Goal: Download file/media

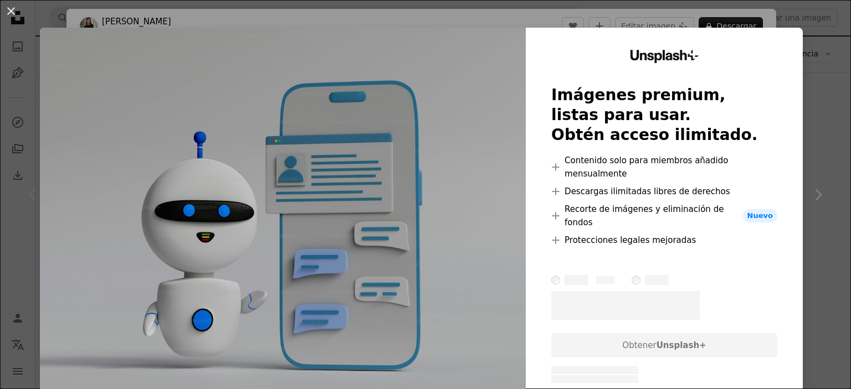
scroll to position [117, 0]
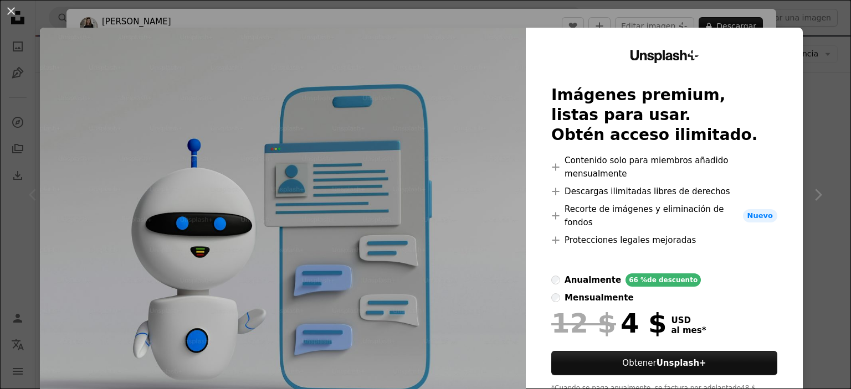
click at [30, 34] on div "An X shape Unsplash+ Imágenes premium, listas para usar. Obtén acceso ilimitado…" at bounding box center [425, 194] width 851 height 389
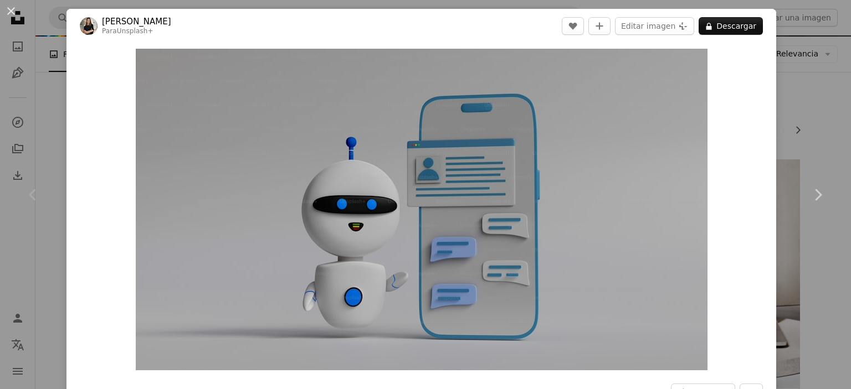
click at [60, 150] on div "Chevron left" at bounding box center [33, 195] width 66 height 106
click at [754, 27] on button "A lock Descargar" at bounding box center [731, 26] width 64 height 18
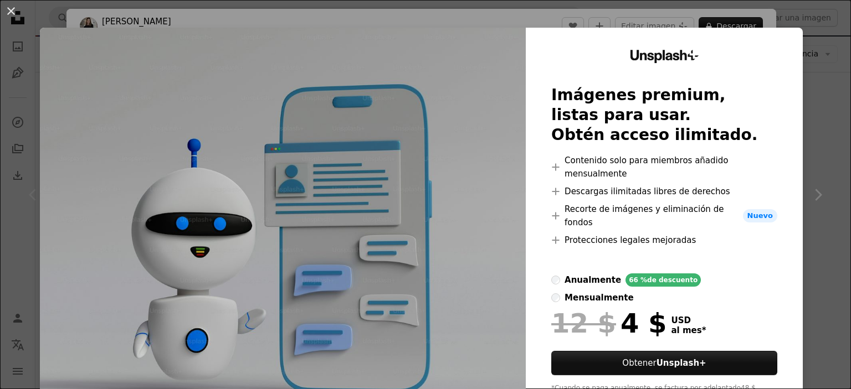
click at [827, 93] on div "An X shape Unsplash+ Imágenes premium, listas para usar. Obtén acceso ilimitado…" at bounding box center [425, 194] width 851 height 389
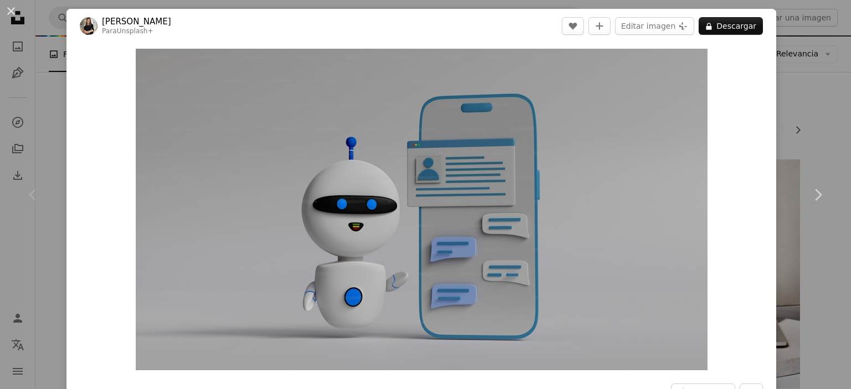
click at [56, 84] on div "An X shape Chevron left Chevron right [PERSON_NAME] Para Unsplash+ A heart A pl…" at bounding box center [425, 194] width 851 height 389
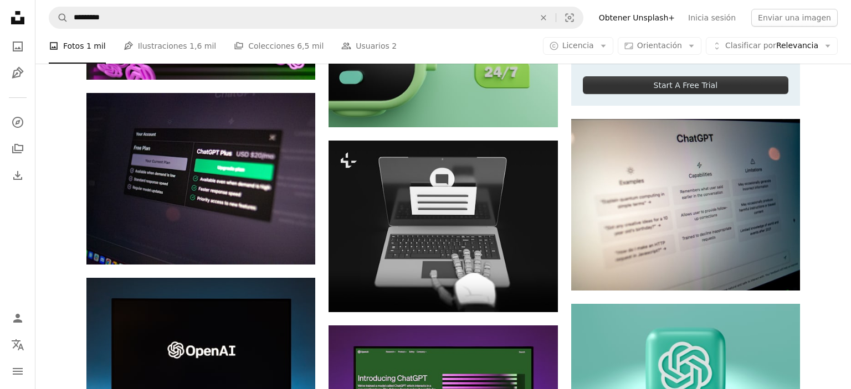
scroll to position [468, 0]
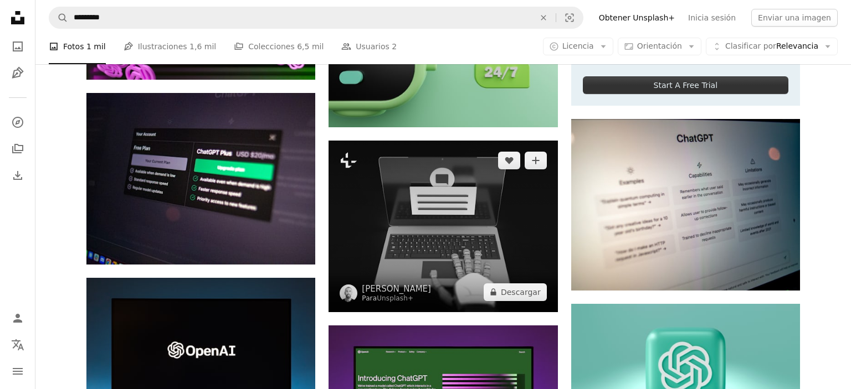
click at [479, 214] on img at bounding box center [442, 227] width 229 height 172
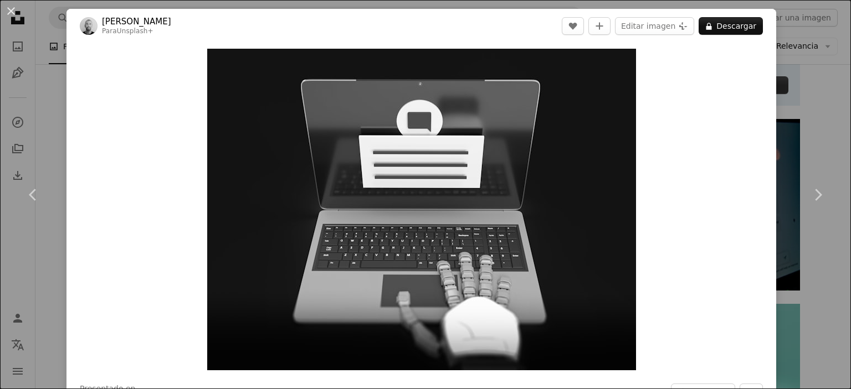
click at [57, 133] on div "An X shape Chevron left Chevron right [PERSON_NAME] Para Unsplash+ A heart A pl…" at bounding box center [425, 194] width 851 height 389
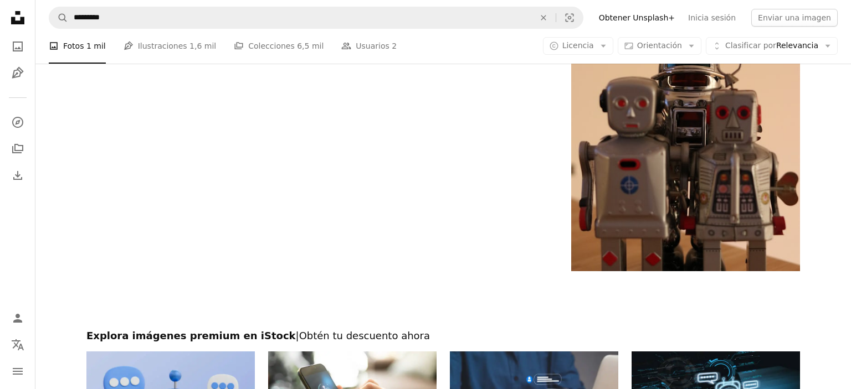
scroll to position [1652, 0]
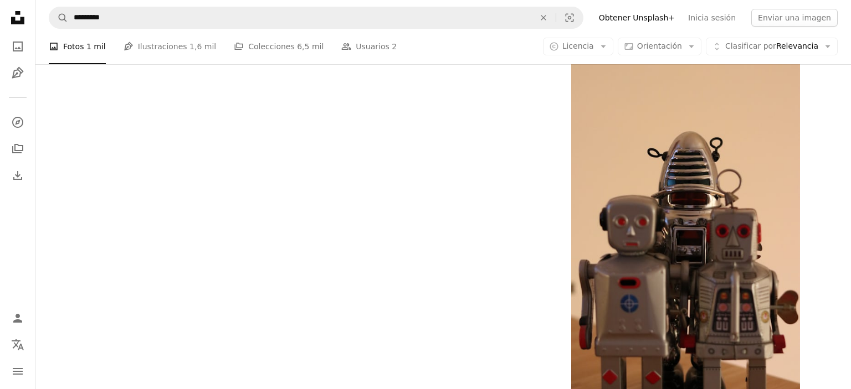
click at [193, 47] on span "1,6 mil" at bounding box center [202, 46] width 27 height 12
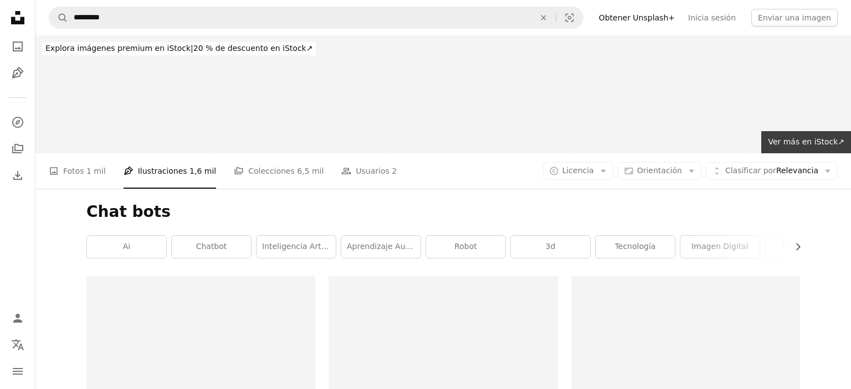
scroll to position [175, 0]
